Goal: Find specific page/section: Find specific page/section

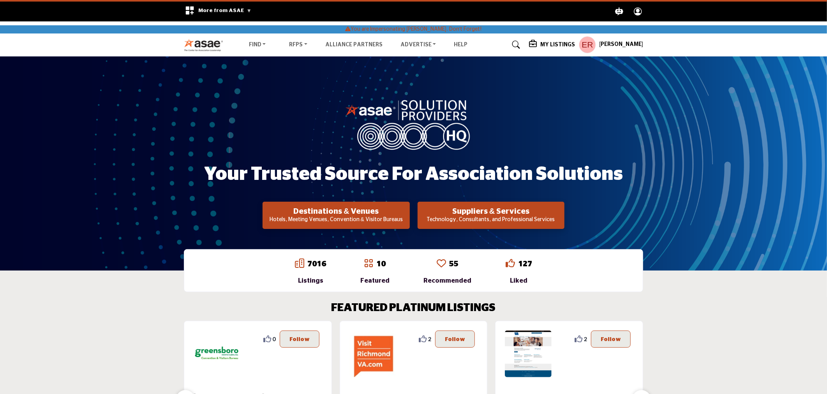
click at [555, 47] on h5 "My Listings" at bounding box center [557, 44] width 35 height 7
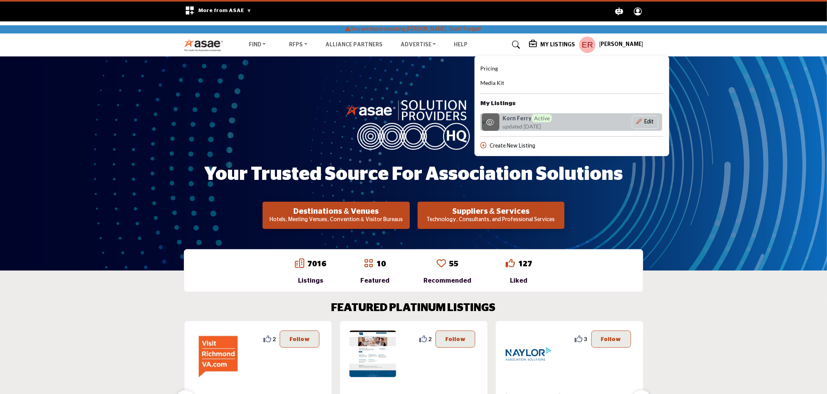
click at [540, 126] on span "updated [DATE]" at bounding box center [522, 126] width 38 height 8
